Goal: Complete application form

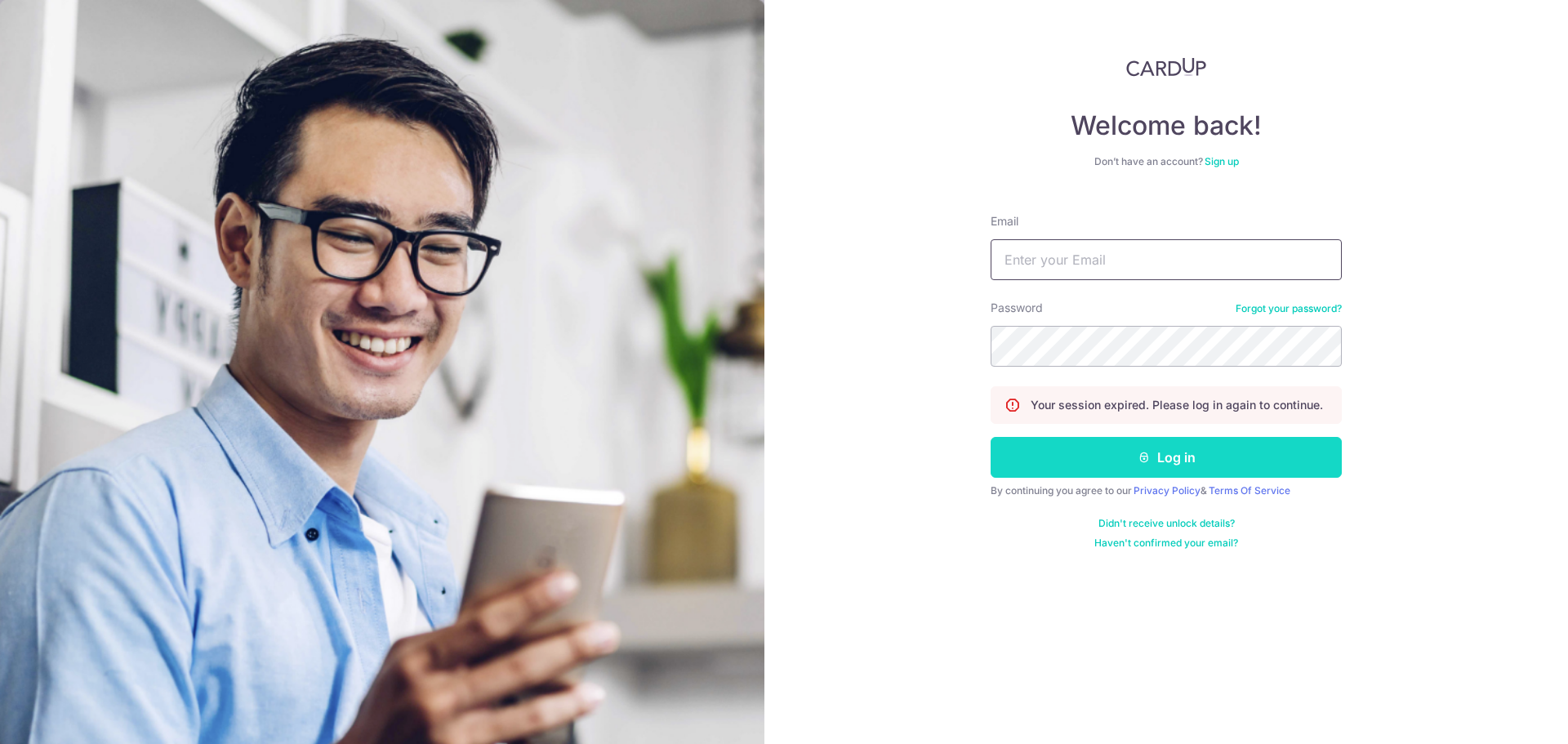
type input "arthurangth@gmail.com"
click at [1138, 462] on icon "submit" at bounding box center [1144, 457] width 13 height 13
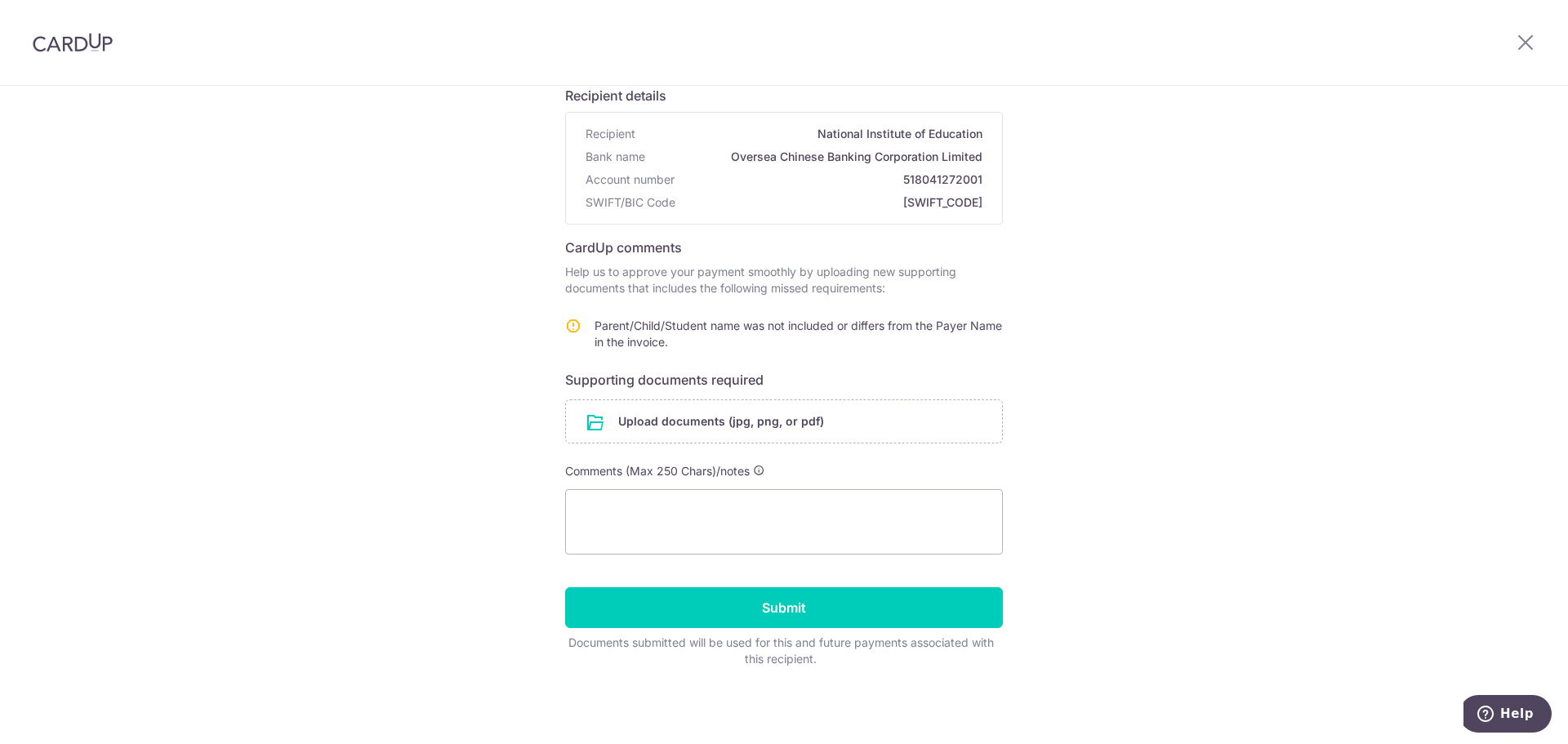
scroll to position [40, 0]
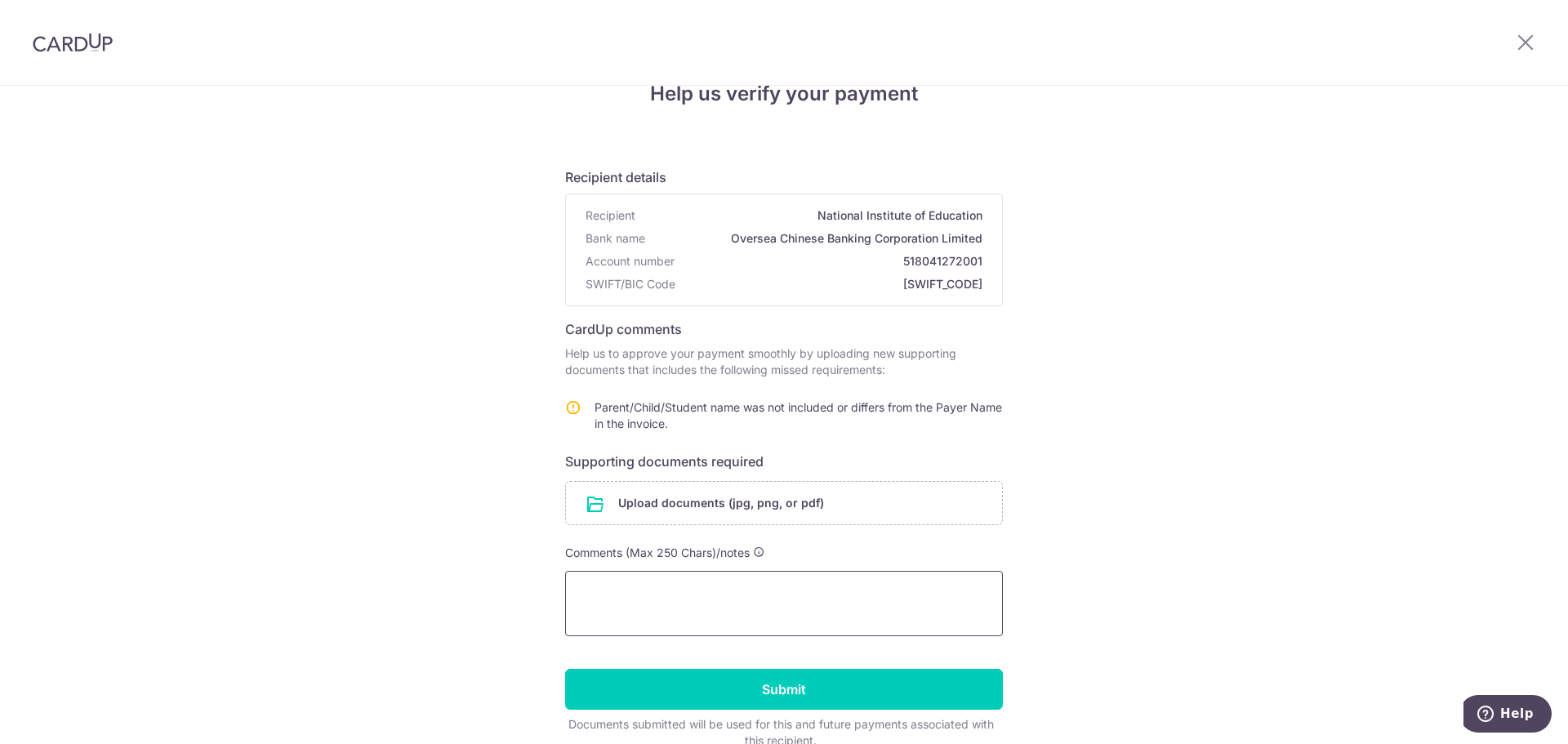
click at [721, 611] on textarea at bounding box center [784, 604] width 438 height 66
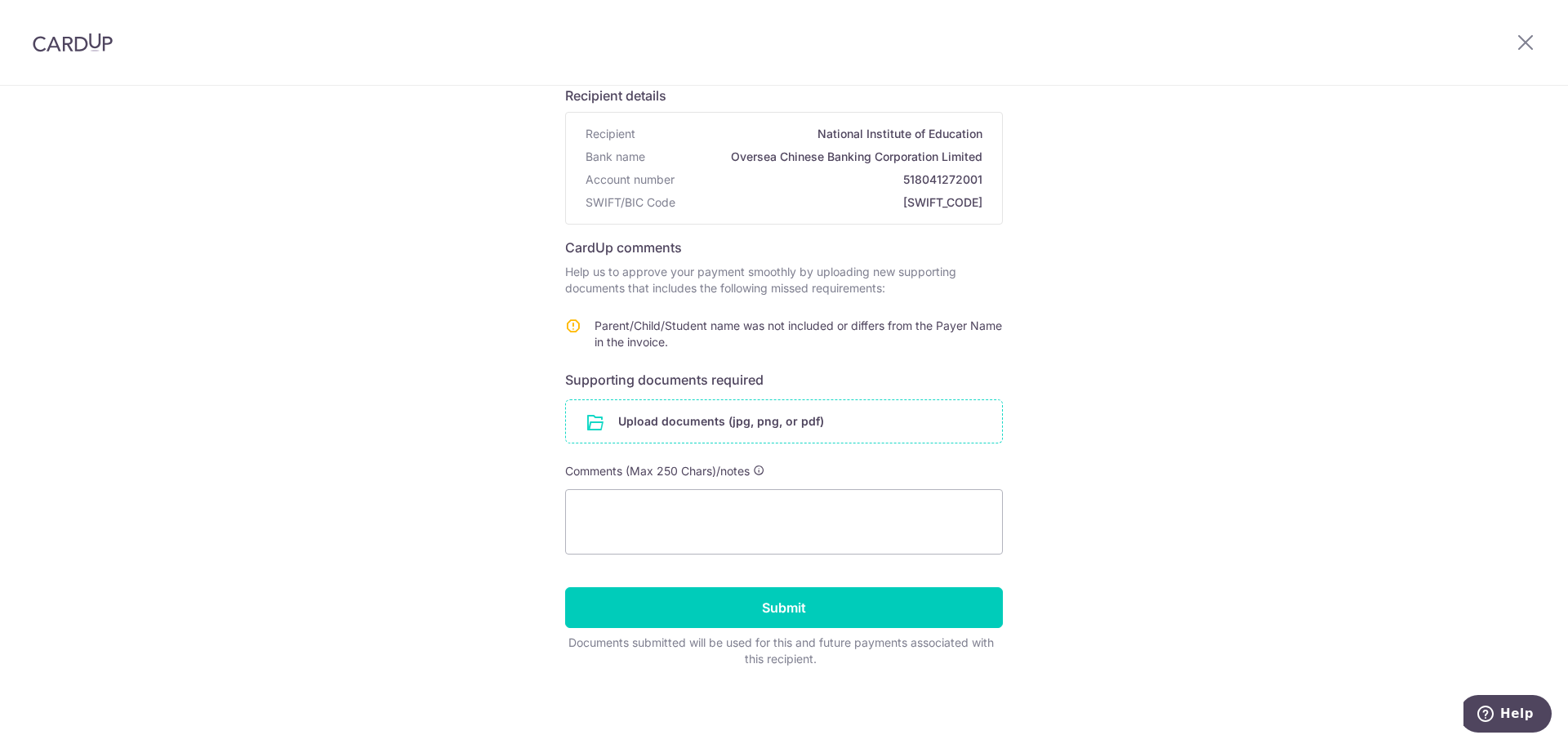
click at [709, 440] on input "file" at bounding box center [784, 421] width 436 height 43
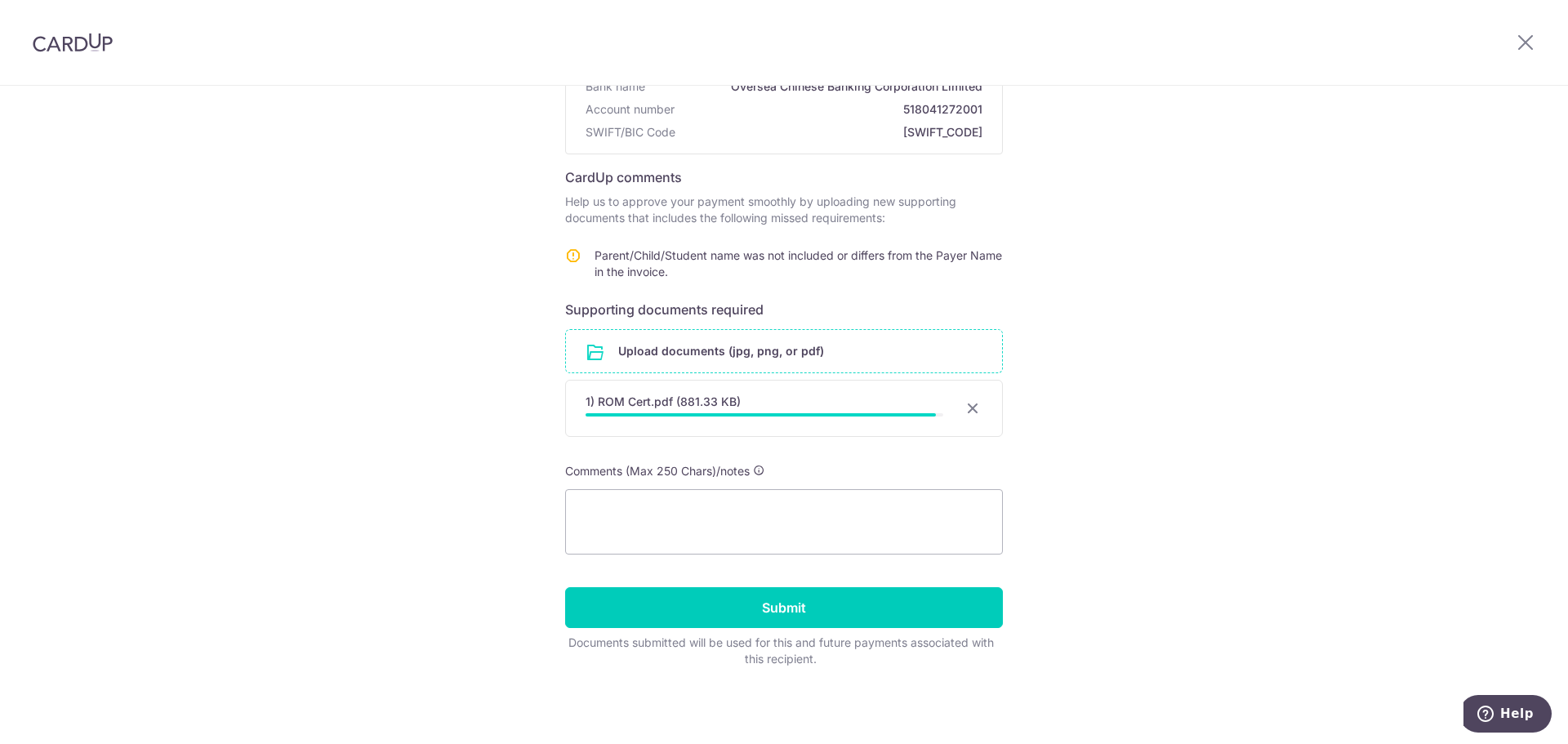
scroll to position [187, 0]
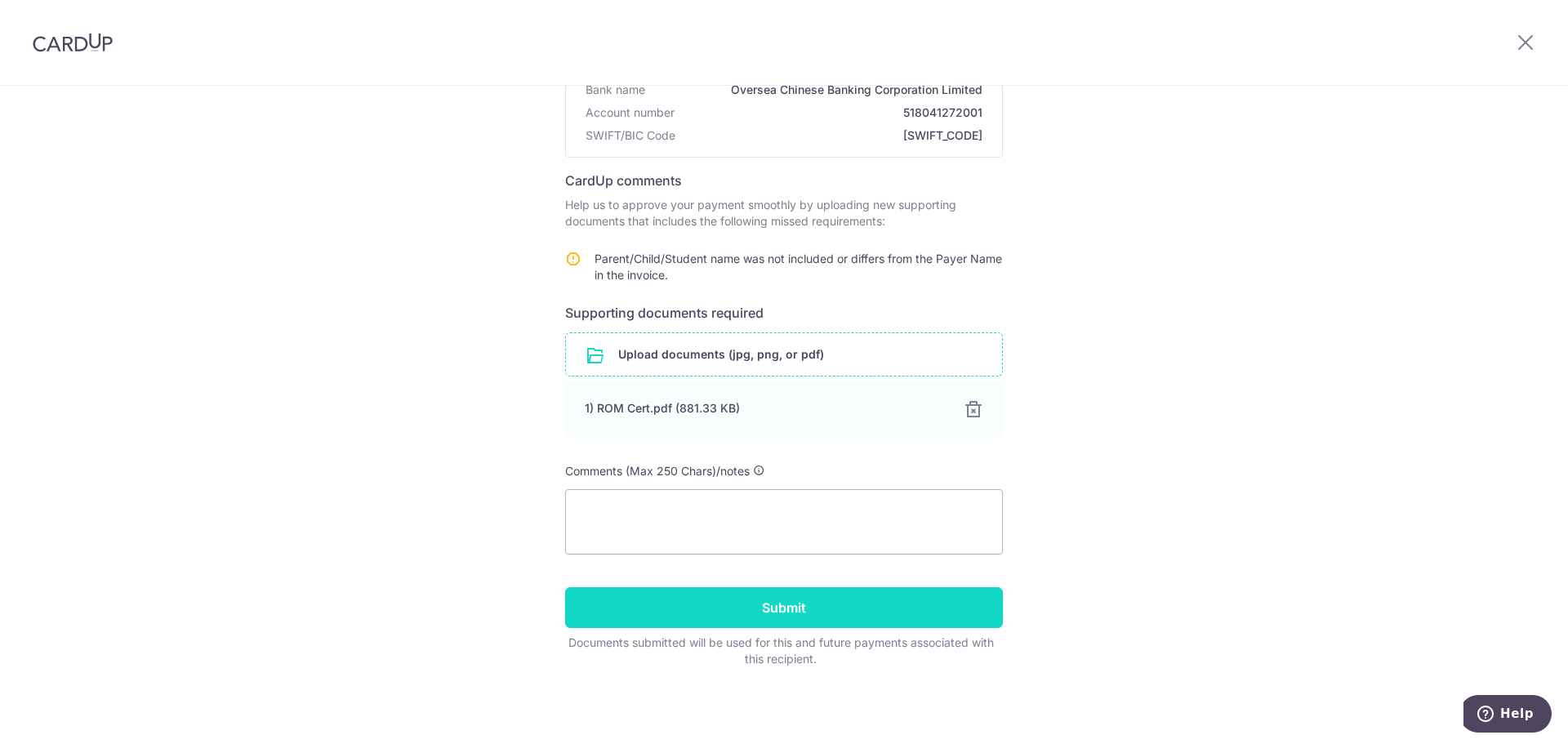
click at [628, 595] on input "Submit" at bounding box center [784, 607] width 438 height 41
